Goal: Task Accomplishment & Management: Manage account settings

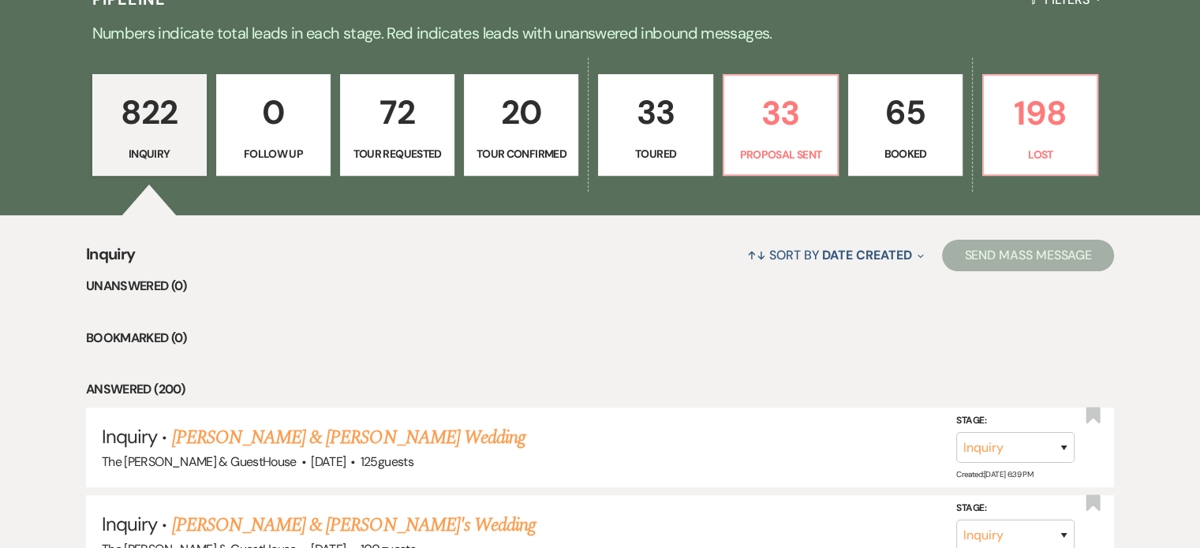
scroll to position [436, 0]
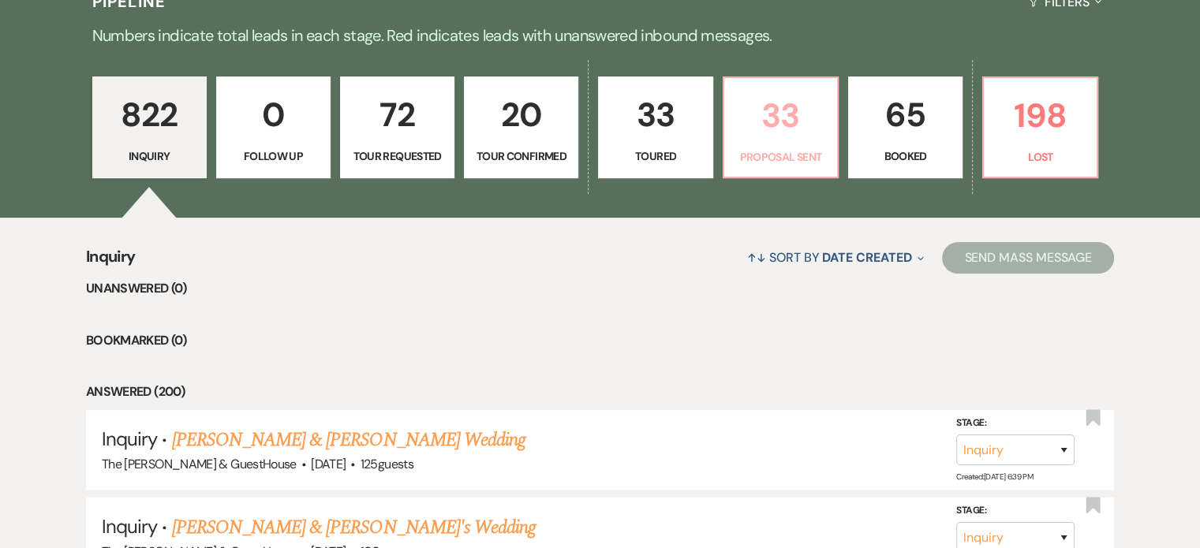
click at [780, 107] on link "33 Proposal Sent" at bounding box center [781, 128] width 116 height 103
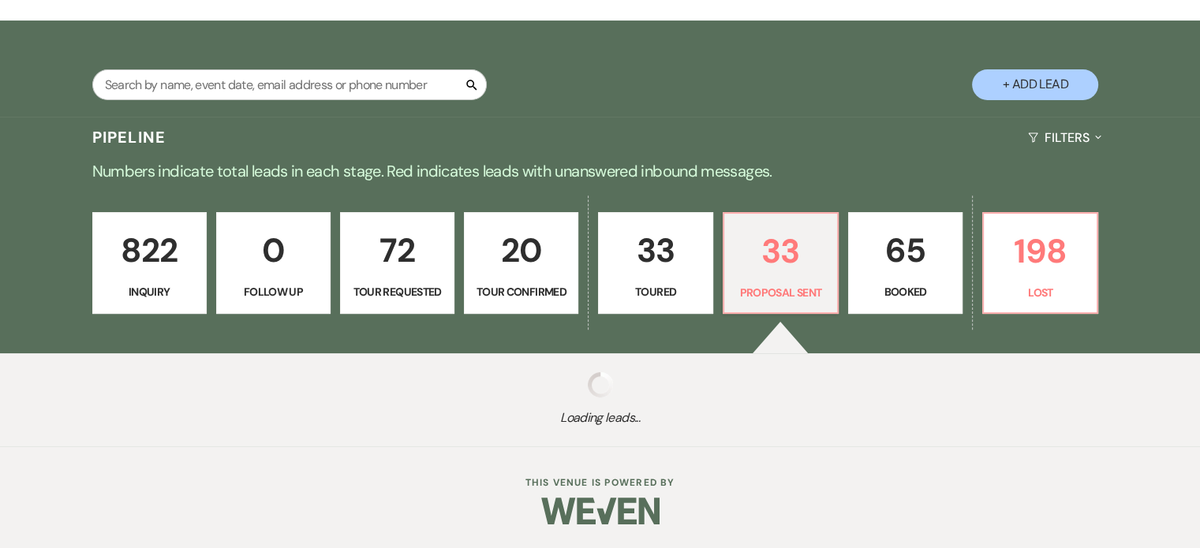
select select "6"
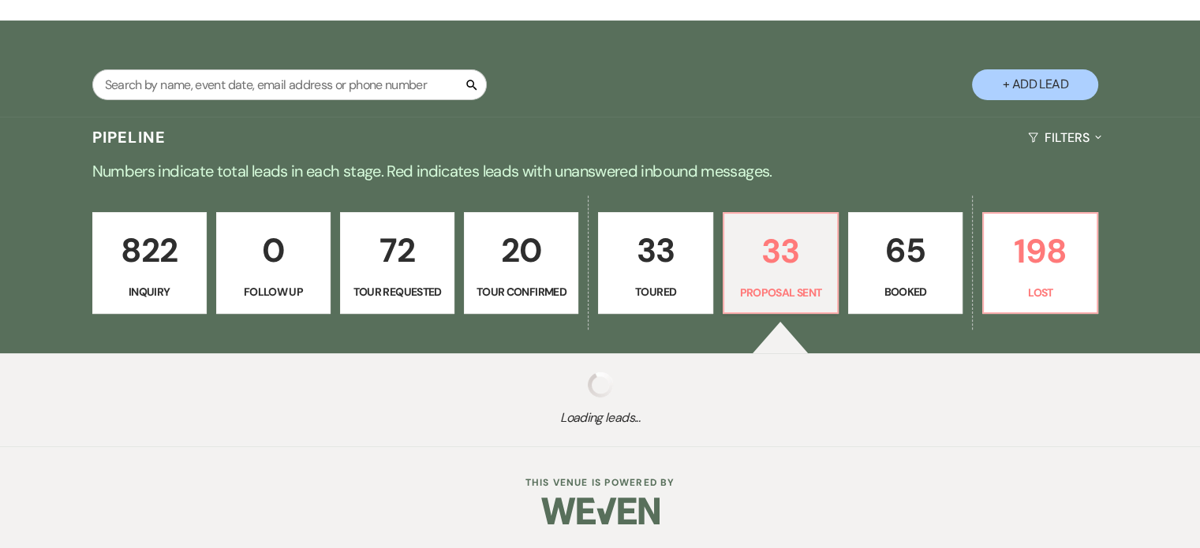
select select "6"
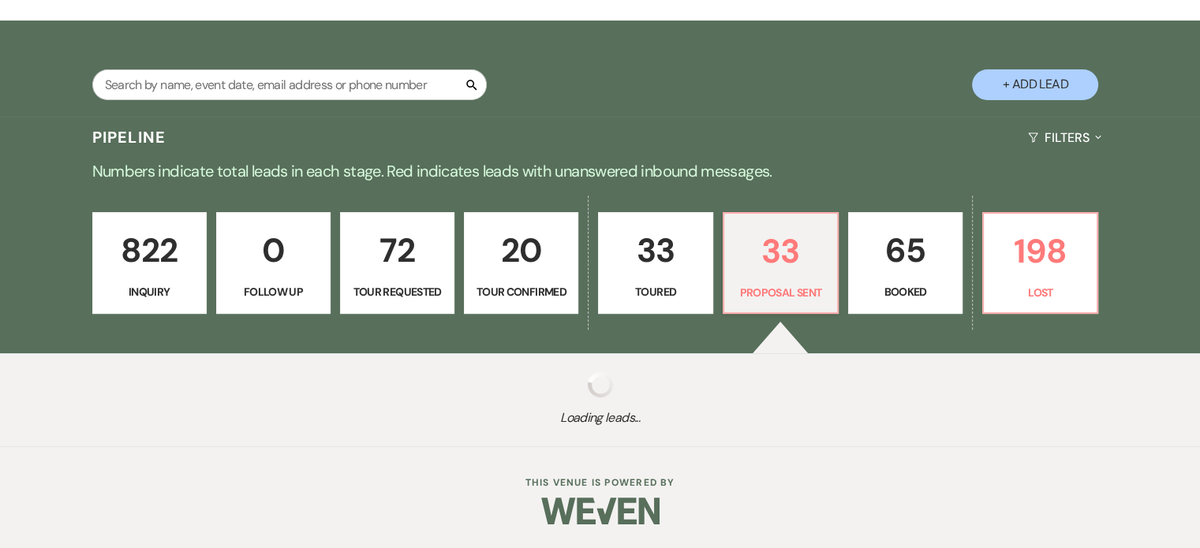
select select "6"
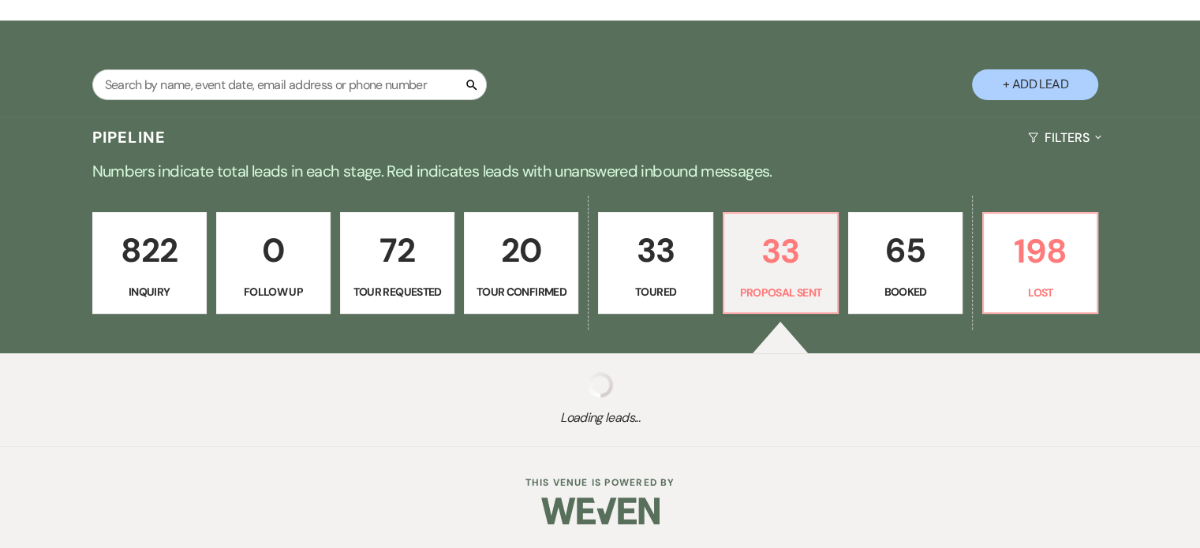
select select "6"
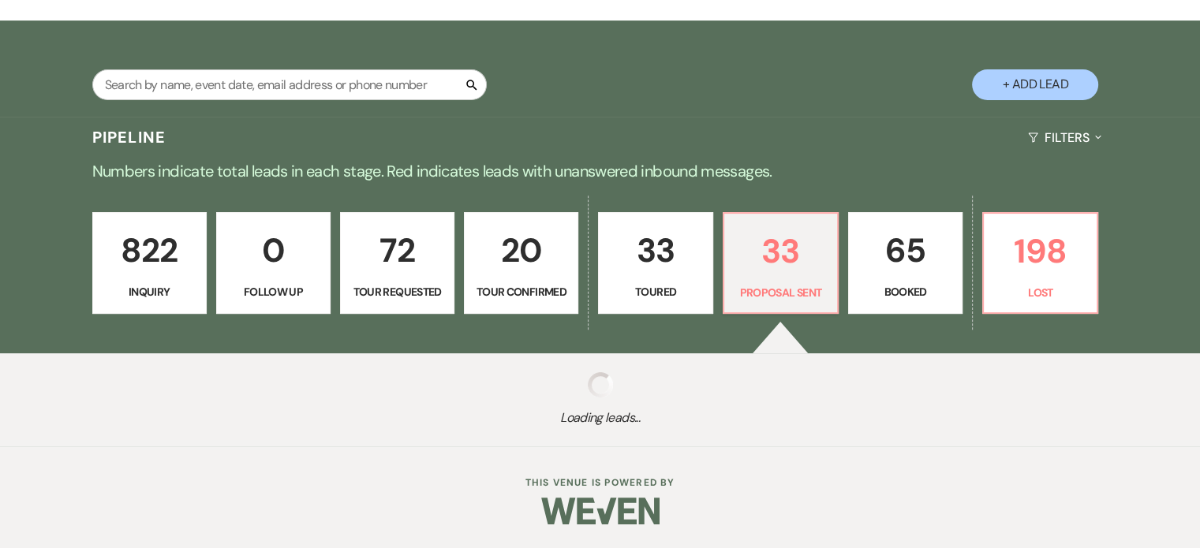
select select "6"
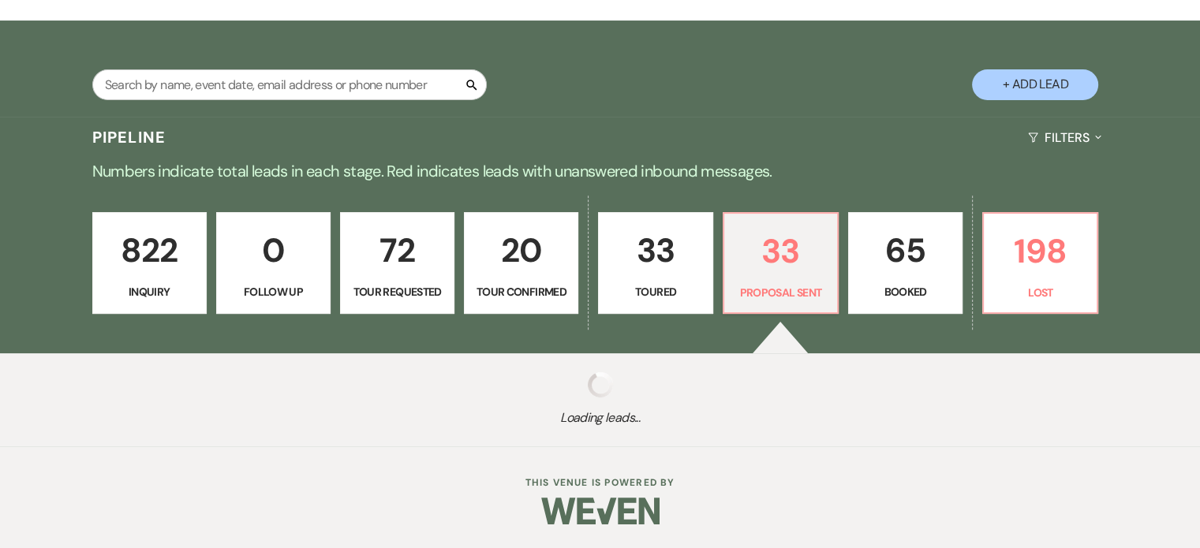
select select "6"
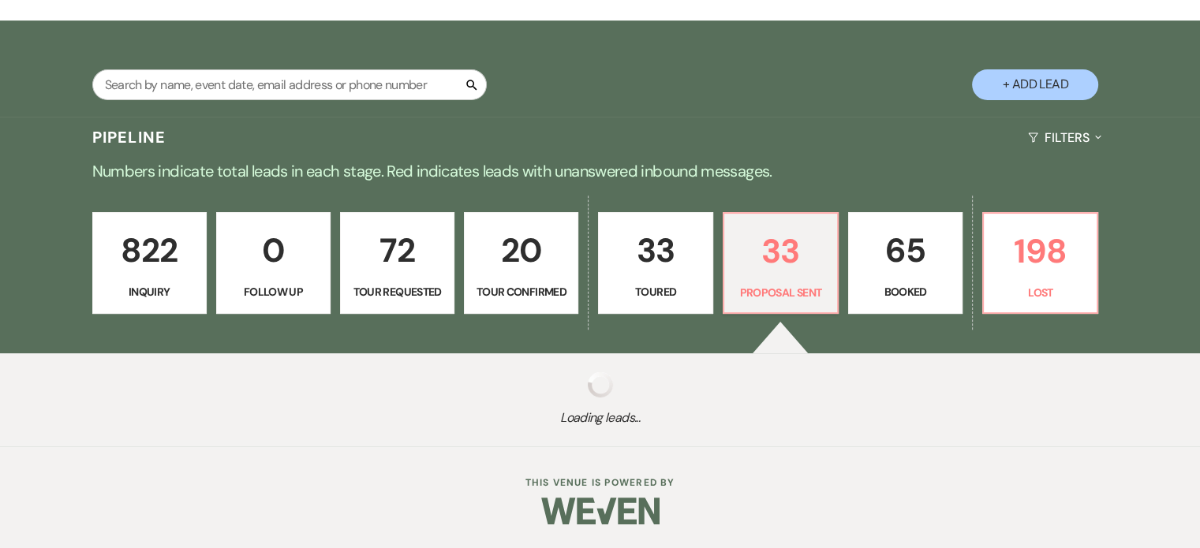
select select "6"
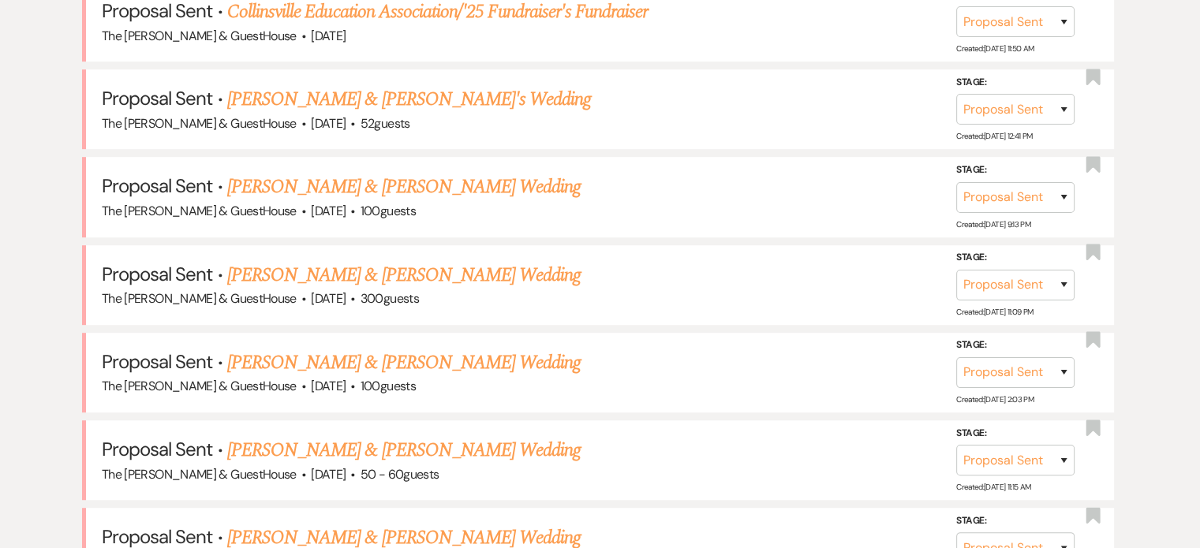
scroll to position [849, 0]
click at [460, 348] on link "[PERSON_NAME] & [PERSON_NAME] Wedding" at bounding box center [403, 362] width 353 height 28
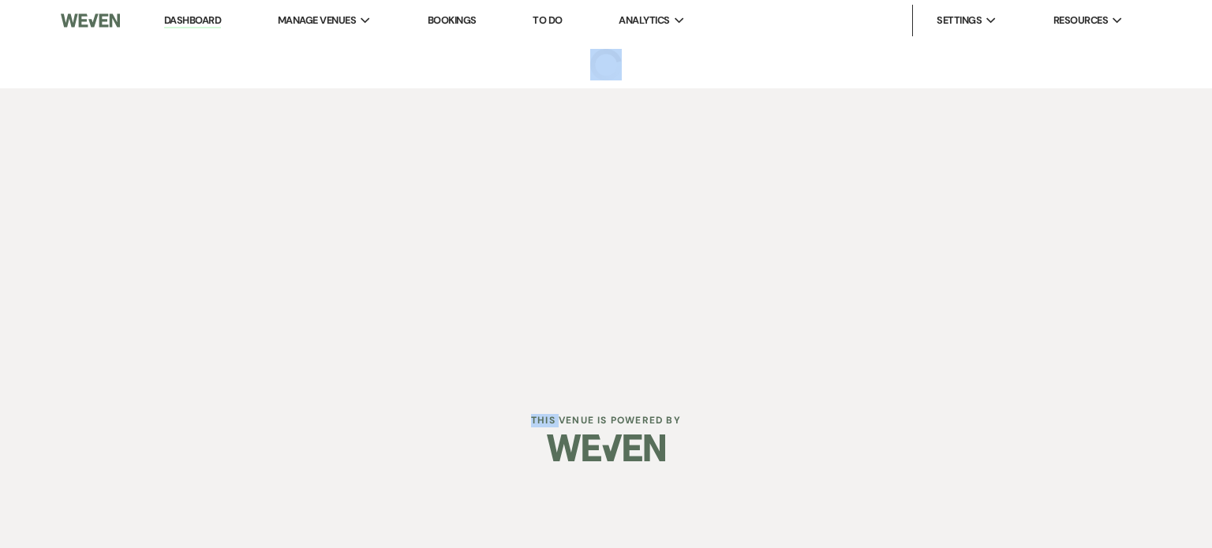
click at [460, 324] on div "Dashboard Manage Venues Expand The [PERSON_NAME] Venue & GuestHouse Bookings To…" at bounding box center [606, 192] width 1212 height 384
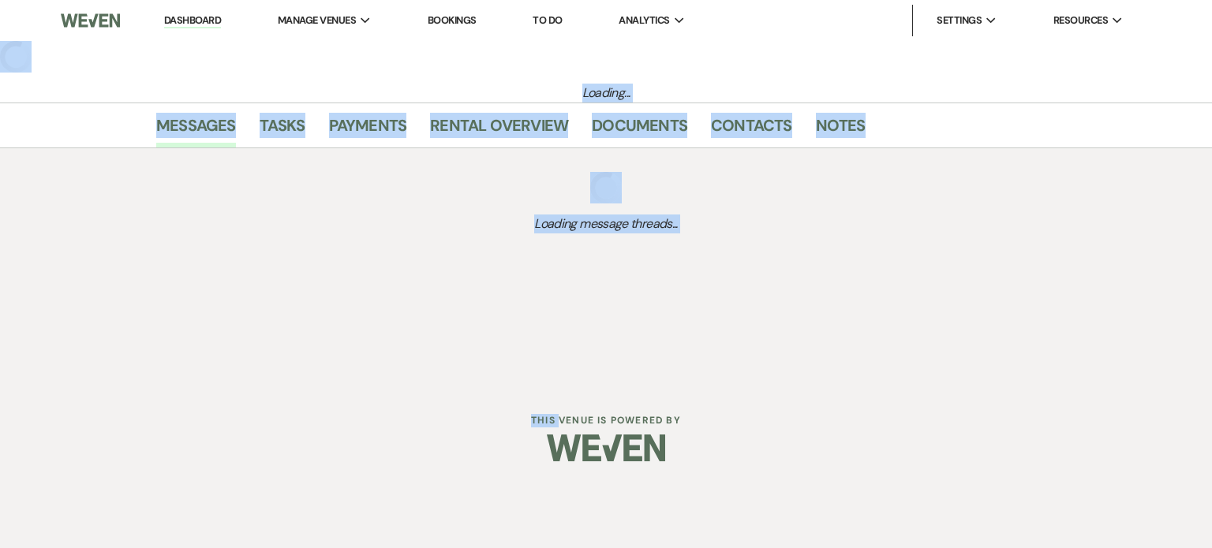
select select "6"
select select "5"
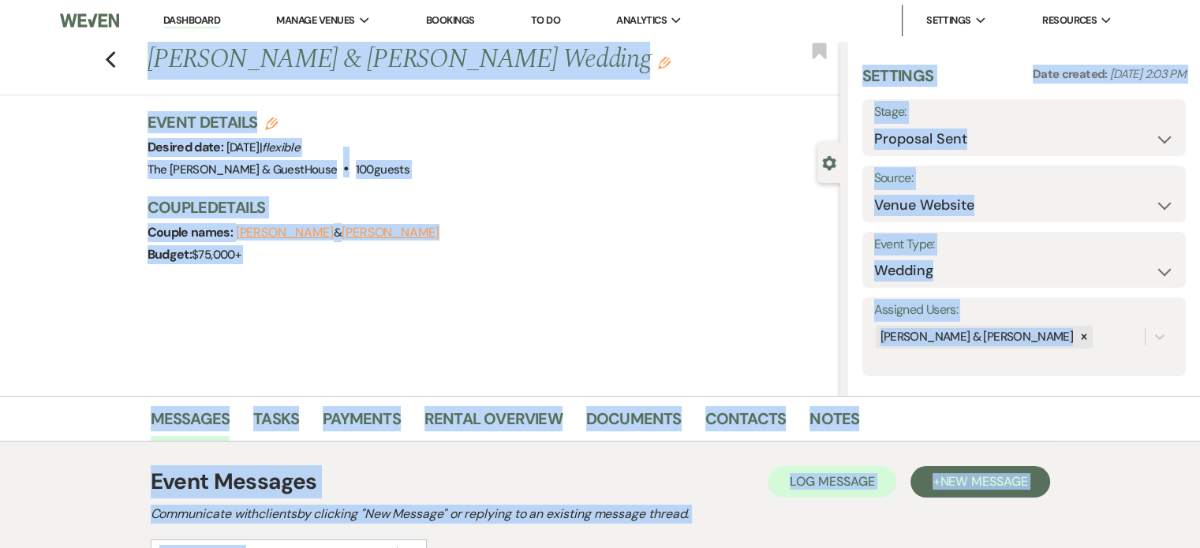
click at [515, 220] on div "Couple Details Couple names: [PERSON_NAME] & [PERSON_NAME] Budget: $75,000+" at bounding box center [486, 230] width 677 height 69
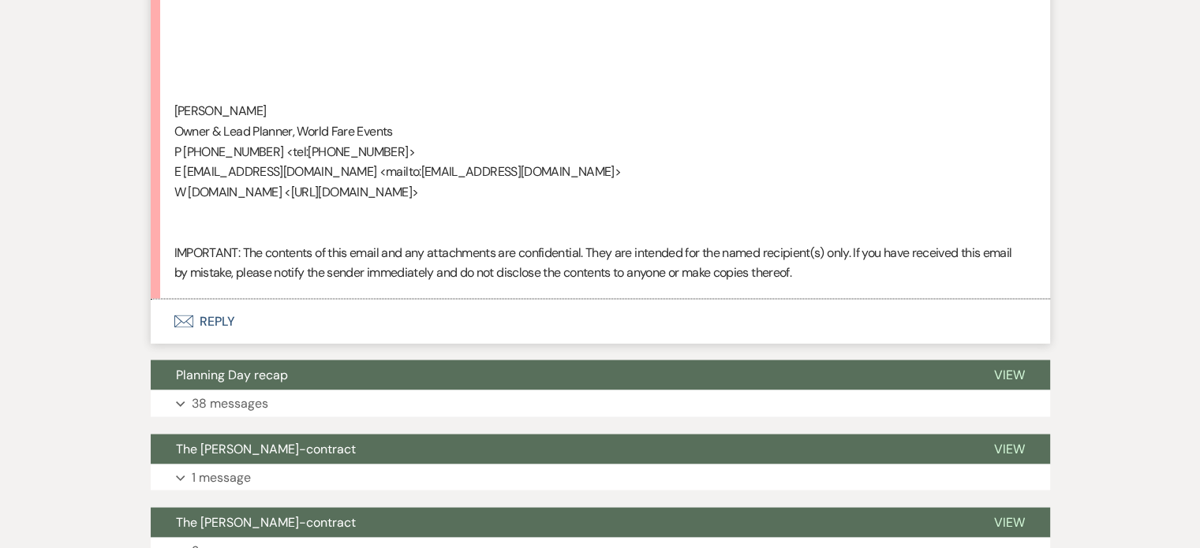
scroll to position [3080, 0]
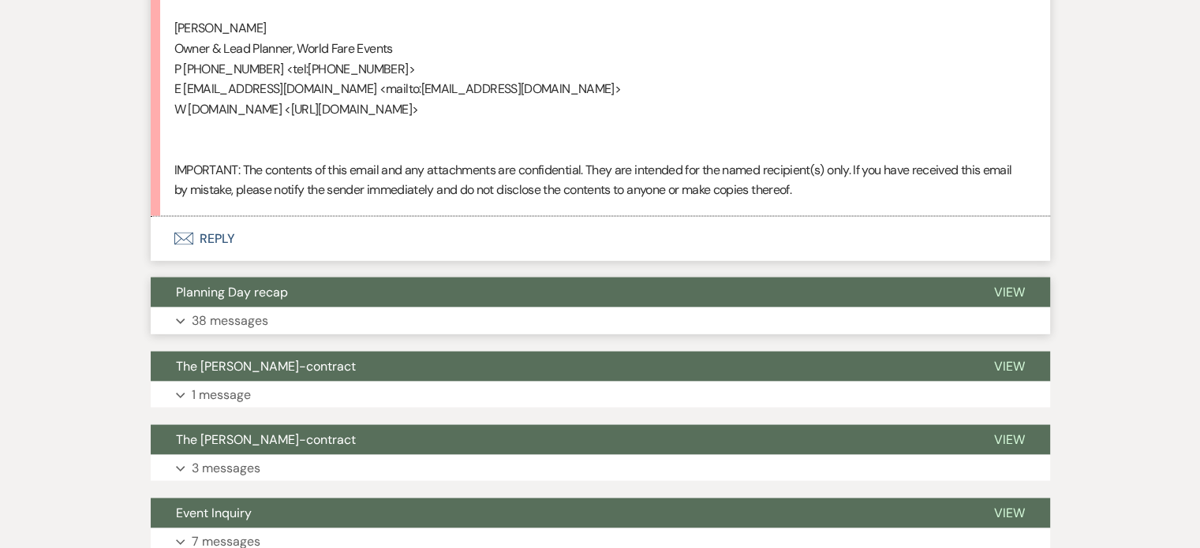
click at [262, 331] on p "38 messages" at bounding box center [230, 321] width 77 height 21
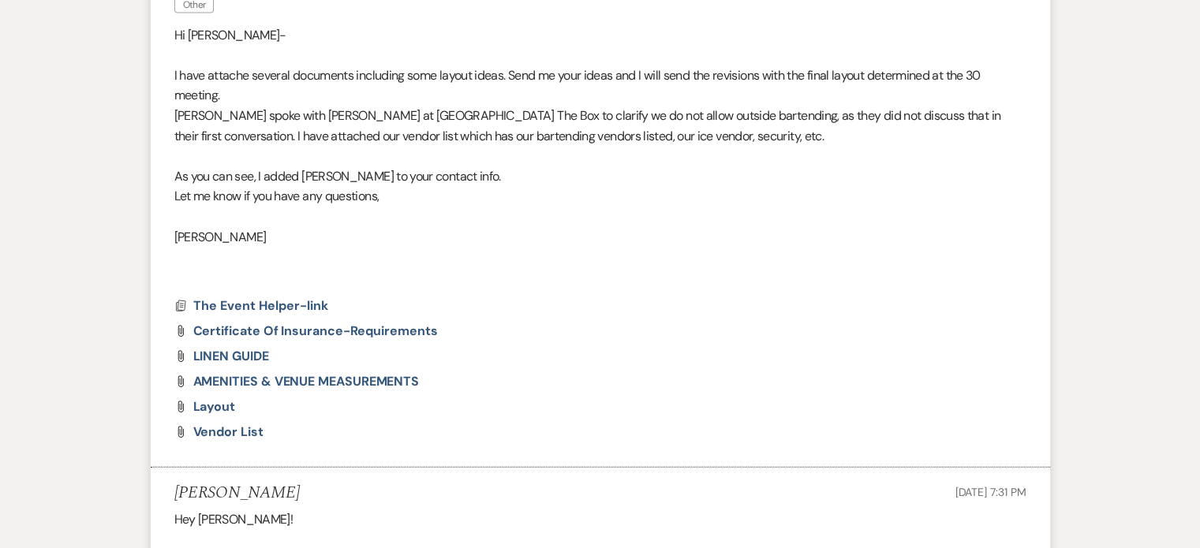
scroll to position [3449, 0]
click at [234, 440] on span "Vendor List" at bounding box center [228, 431] width 70 height 17
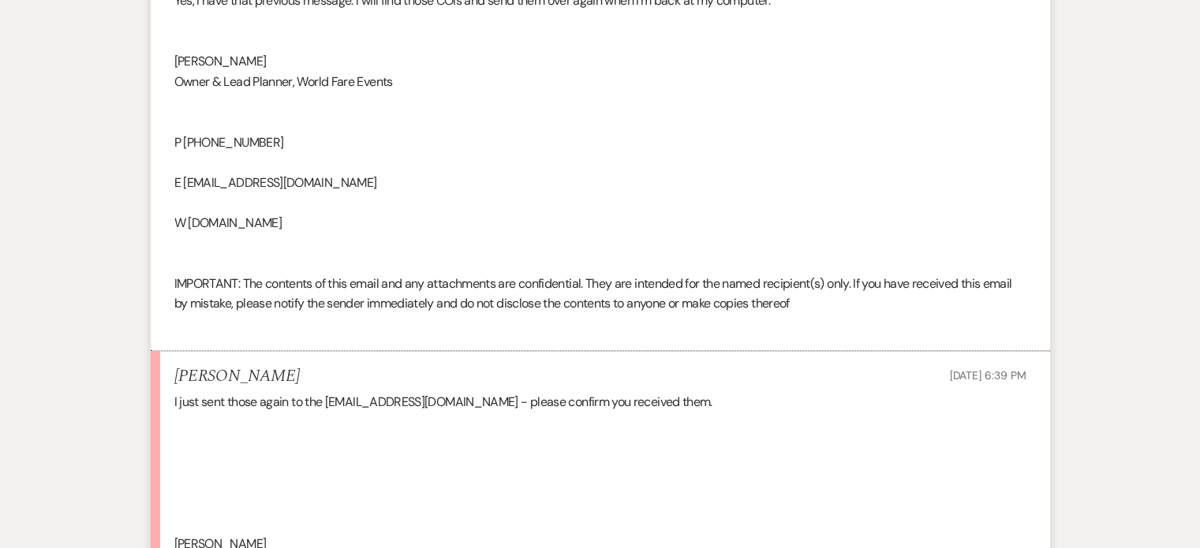
scroll to position [2562, 0]
